Goal: Book appointment/travel/reservation

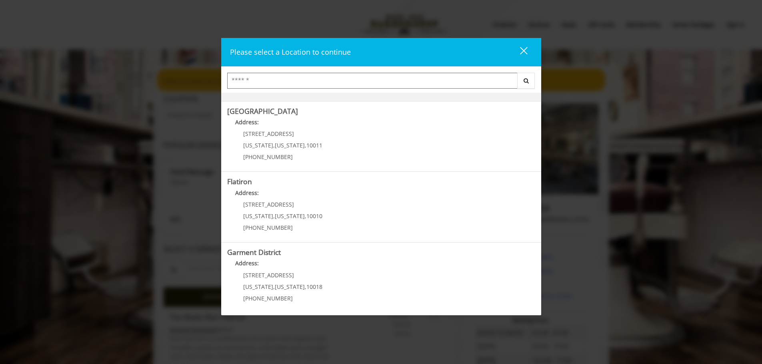
scroll to position [134, 0]
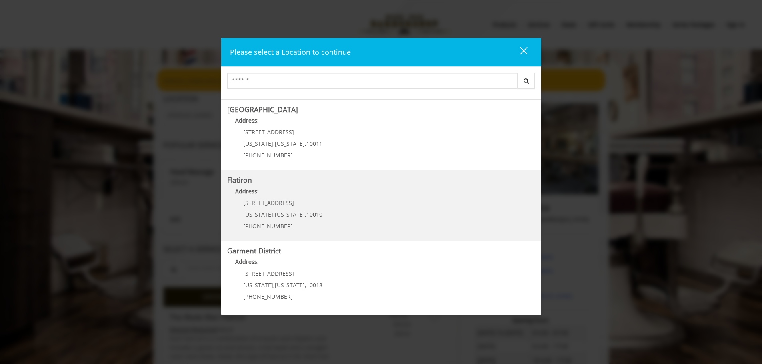
click at [326, 214] on "Flatiron Address: [STREET_ADDRESS][US_STATE][US_STATE] (917) 475-1765" at bounding box center [381, 205] width 308 height 58
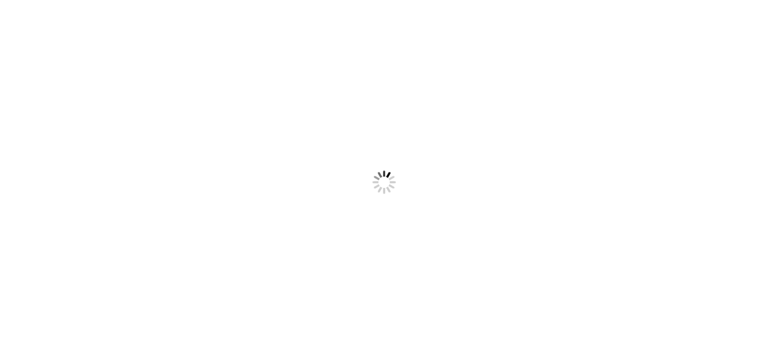
click at [316, 173] on div at bounding box center [384, 182] width 768 height 364
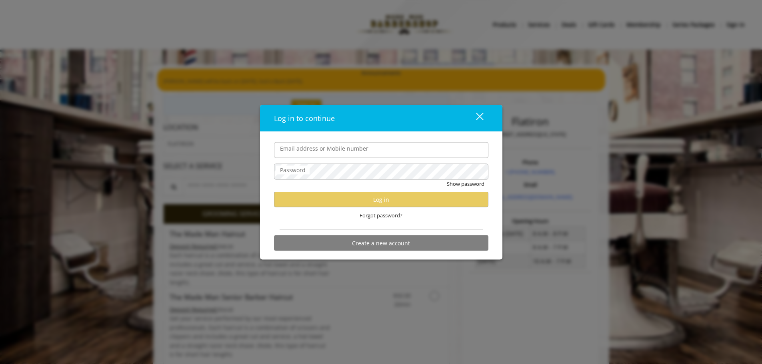
type input "**********"
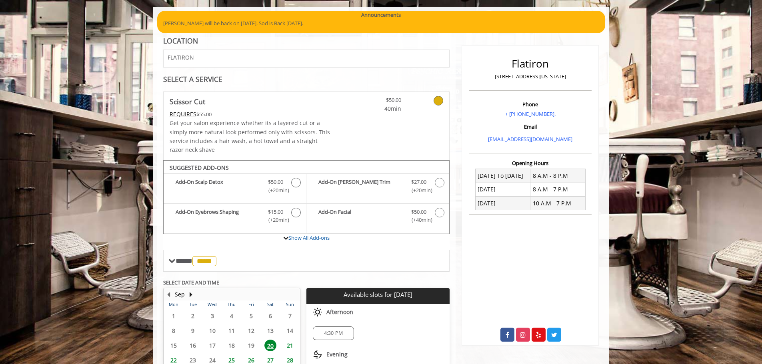
scroll to position [126, 0]
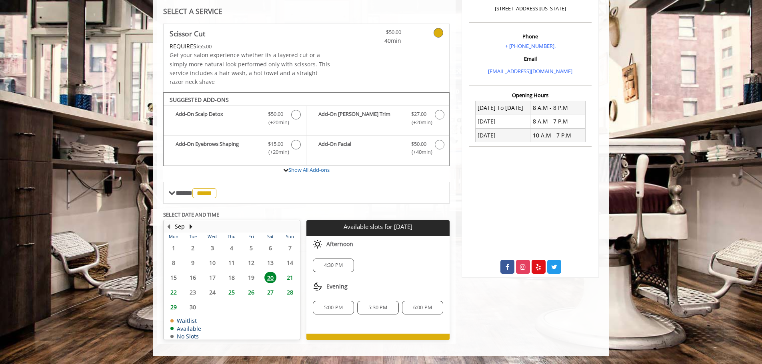
click at [269, 293] on span "27" at bounding box center [270, 293] width 12 height 12
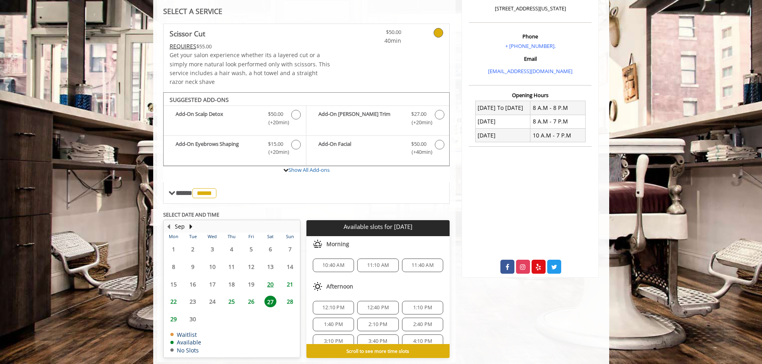
scroll to position [144, 0]
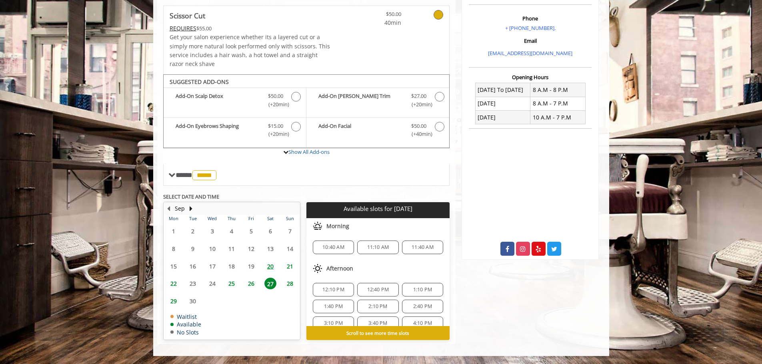
click at [247, 284] on span "26" at bounding box center [251, 284] width 12 height 12
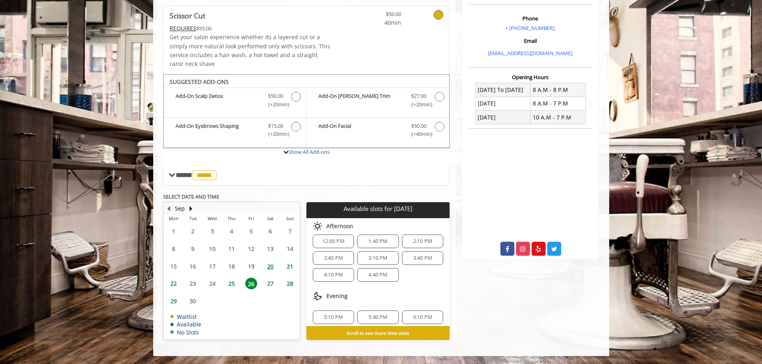
scroll to position [0, 0]
click at [370, 247] on span "1:40 PM" at bounding box center [377, 247] width 19 height 6
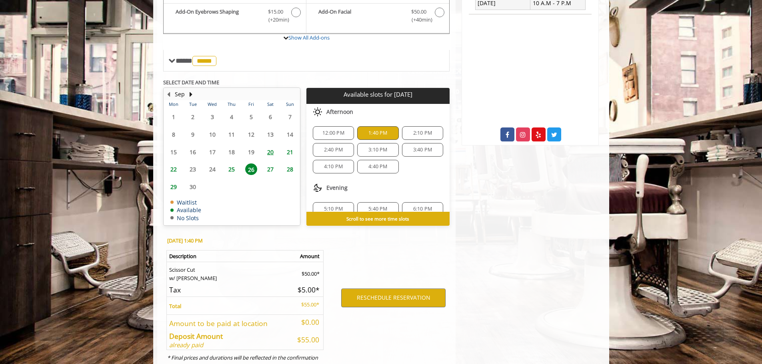
scroll to position [288, 0]
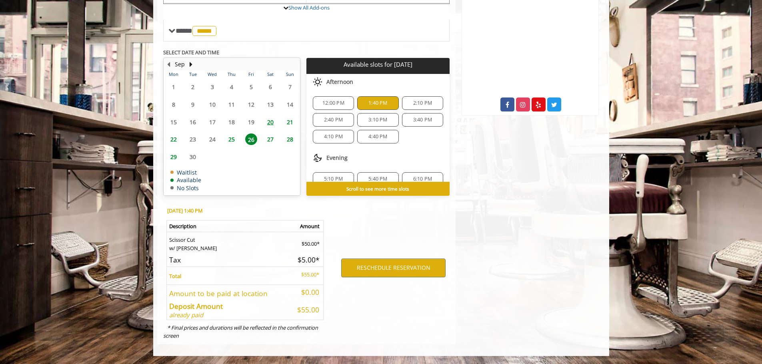
click at [232, 140] on span "25" at bounding box center [232, 140] width 12 height 12
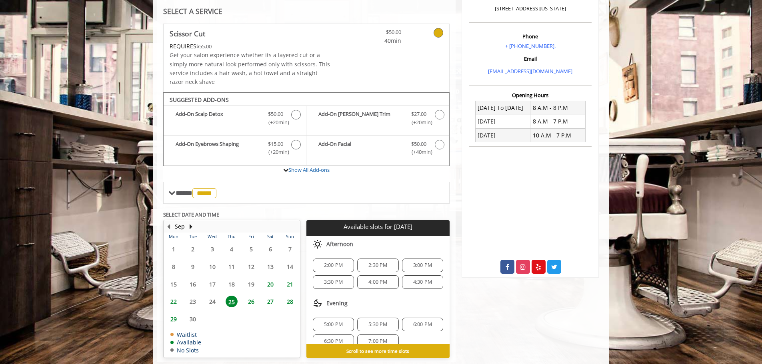
scroll to position [144, 0]
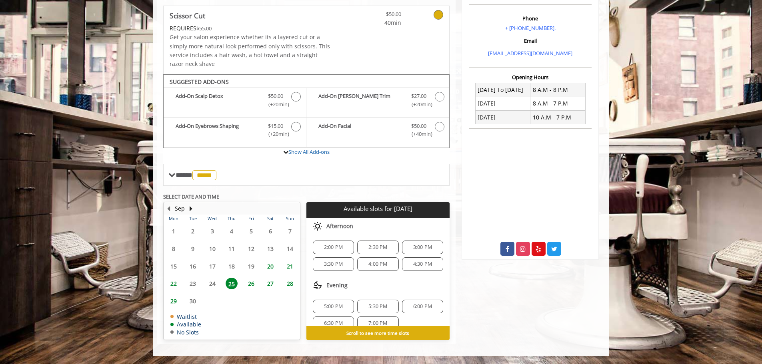
click at [253, 285] on span "26" at bounding box center [251, 284] width 12 height 12
click at [173, 301] on span "29" at bounding box center [174, 302] width 12 height 12
click at [249, 287] on span "26" at bounding box center [251, 284] width 12 height 12
click at [382, 249] on span "1:40 PM" at bounding box center [377, 247] width 19 height 6
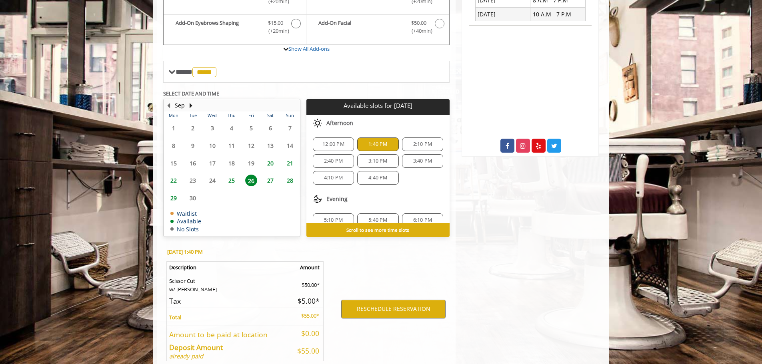
scroll to position [288, 0]
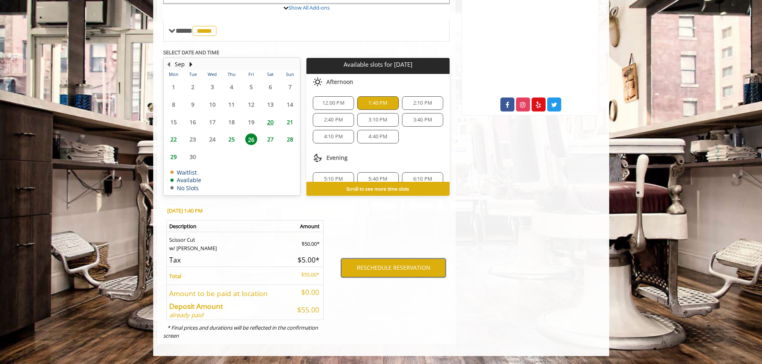
click at [395, 275] on button "RESCHEDULE RESERVATION" at bounding box center [393, 268] width 104 height 18
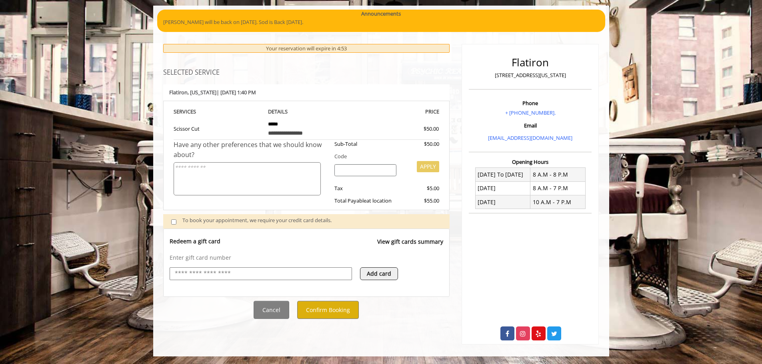
scroll to position [60, 0]
click at [324, 309] on button "Confirm Booking" at bounding box center [328, 310] width 62 height 18
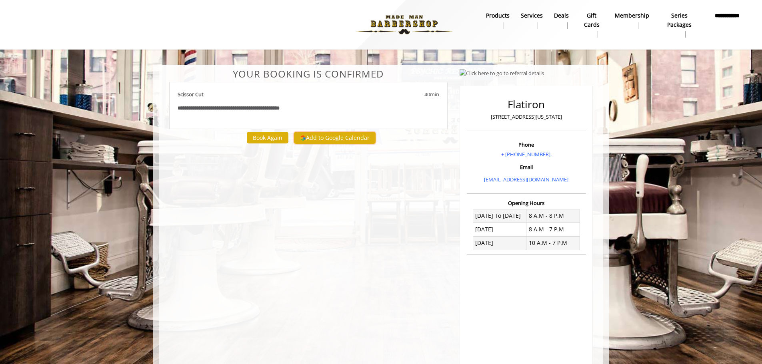
click at [339, 139] on button "Add to Google Calendar" at bounding box center [335, 138] width 82 height 12
